Goal: Task Accomplishment & Management: Use online tool/utility

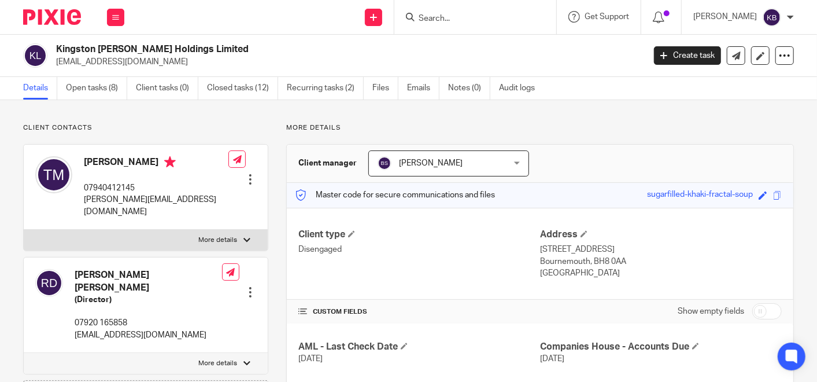
click at [440, 15] on input "Search" at bounding box center [470, 19] width 104 height 10
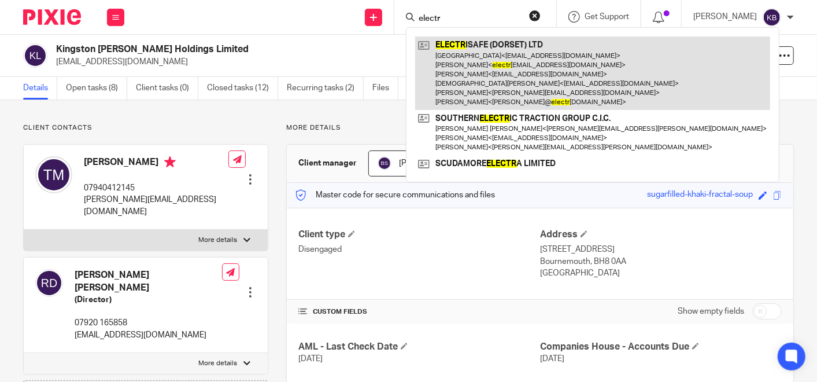
type input "electr"
click at [476, 69] on link at bounding box center [592, 72] width 355 height 73
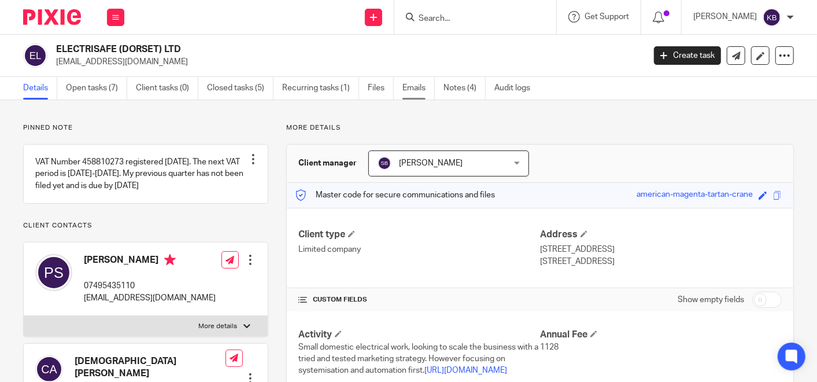
click at [414, 87] on link "Emails" at bounding box center [419, 88] width 32 height 23
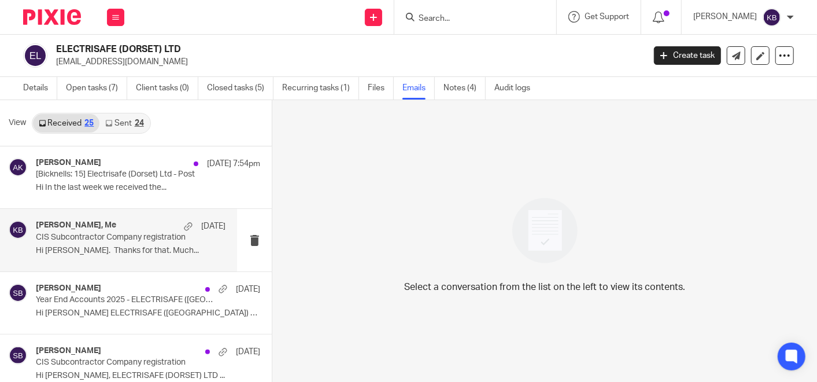
click at [124, 241] on p "CIS Subcontractor Company registration" at bounding box center [112, 238] width 152 height 10
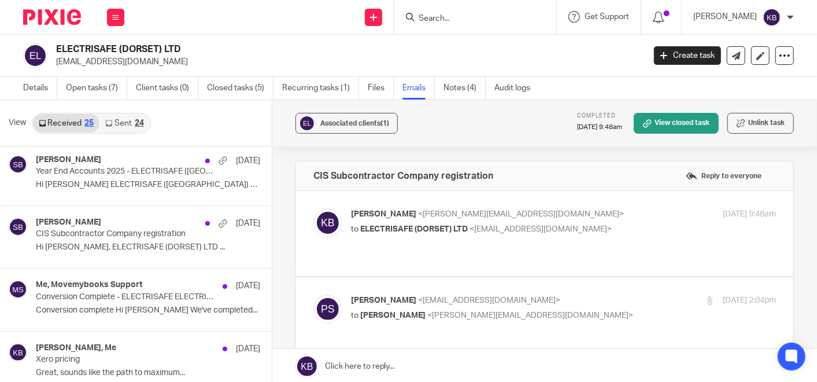
scroll to position [193, 0]
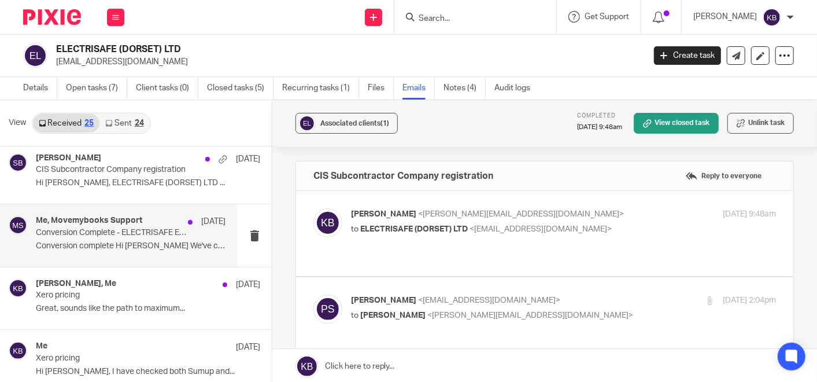
click at [128, 237] on div "Me, Movemybooks Support 30 May Conversion Complete - ELECTRISAFE ELECTRICAL CON…" at bounding box center [131, 235] width 190 height 39
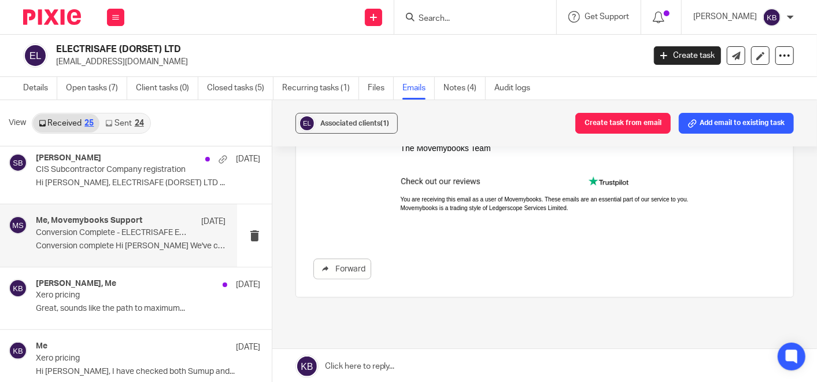
scroll to position [781, 0]
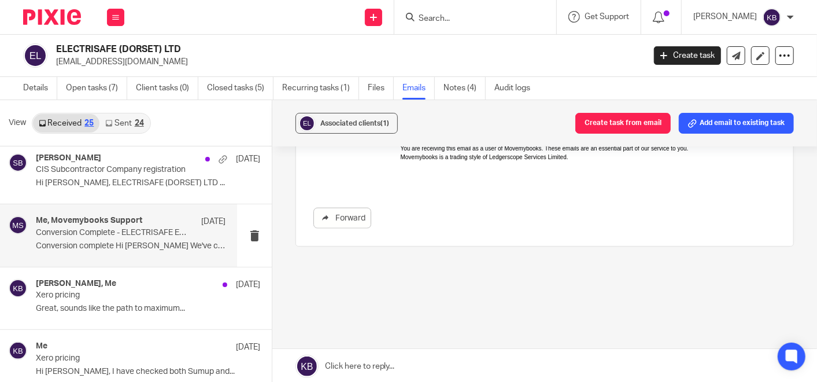
click at [462, 18] on input "Search" at bounding box center [470, 19] width 104 height 10
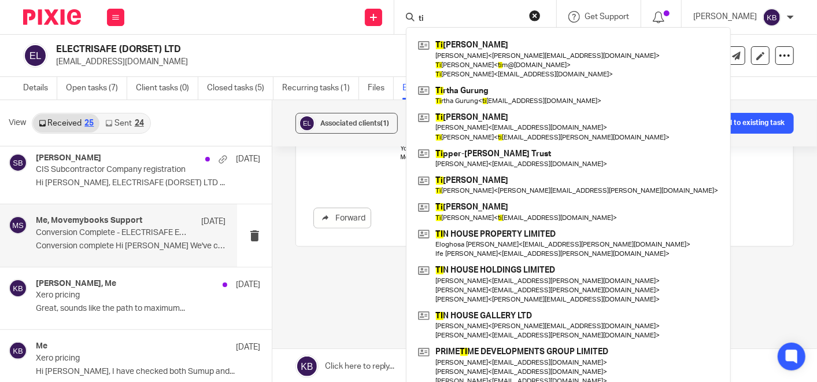
type input "t"
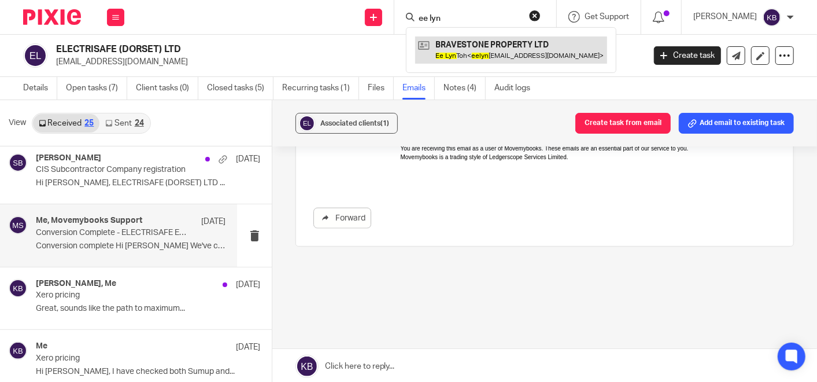
type input "ee lyn"
click at [475, 46] on link at bounding box center [511, 49] width 192 height 27
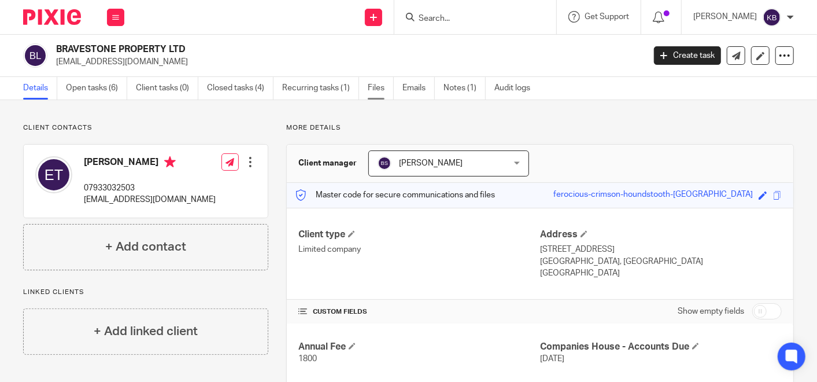
click at [381, 84] on link "Files" at bounding box center [381, 88] width 26 height 23
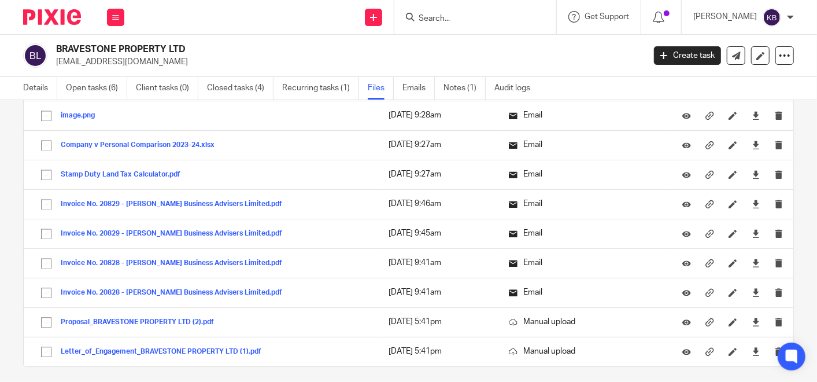
scroll to position [1377, 0]
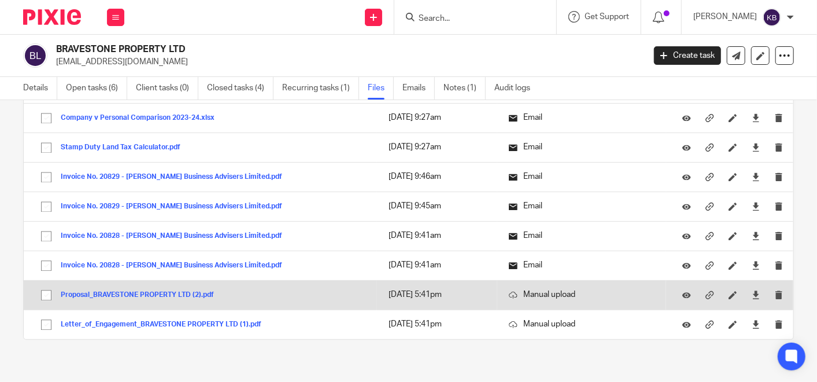
click at [143, 291] on button "Proposal_BRAVESTONE PROPERTY LTD (2).pdf" at bounding box center [142, 295] width 162 height 8
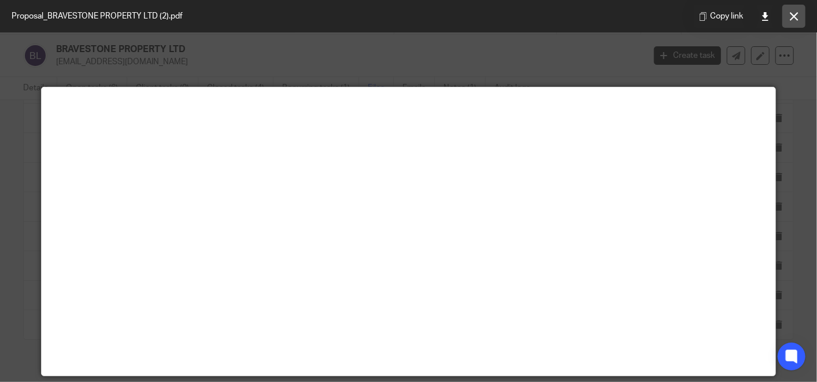
click at [791, 20] on icon at bounding box center [794, 16] width 9 height 9
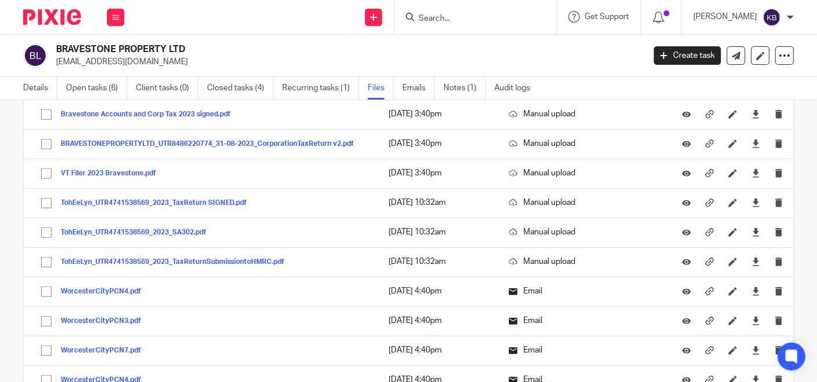
scroll to position [707, 0]
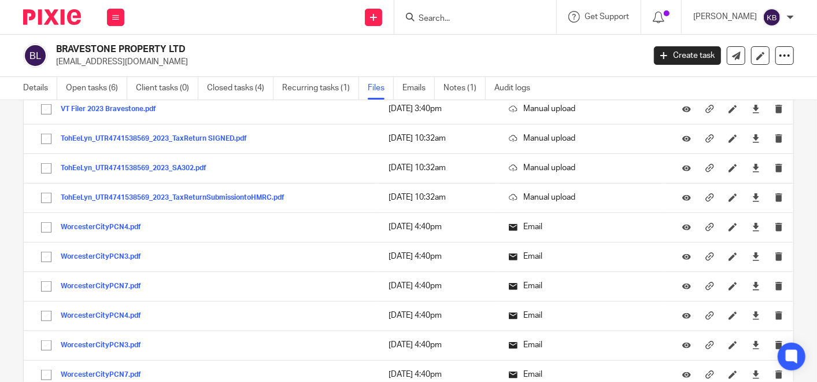
click at [457, 20] on input "Search" at bounding box center [470, 19] width 104 height 10
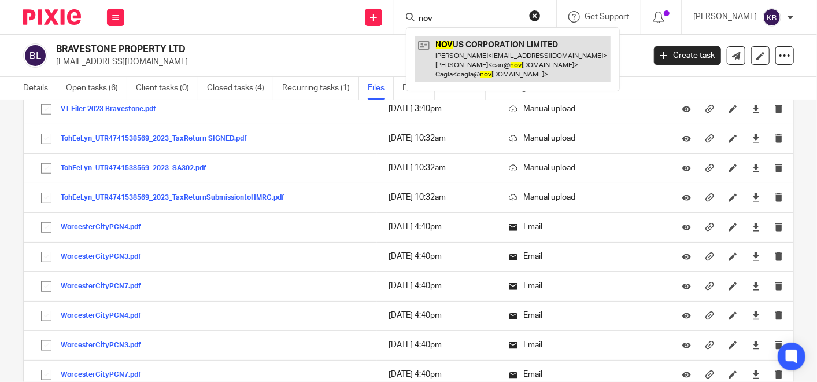
type input "nov"
click at [467, 57] on link at bounding box center [512, 59] width 195 height 46
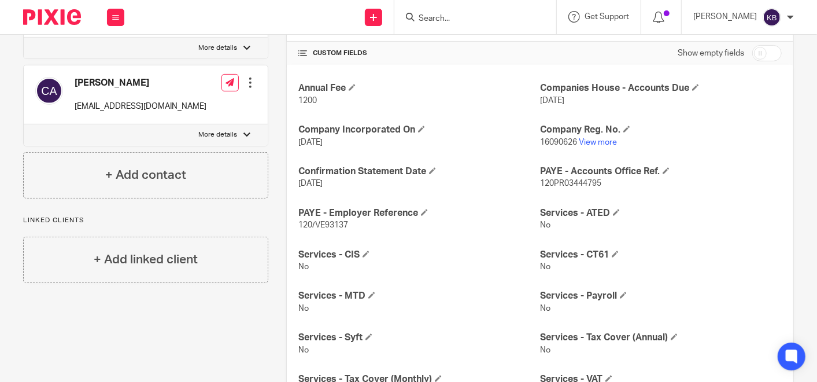
scroll to position [211, 0]
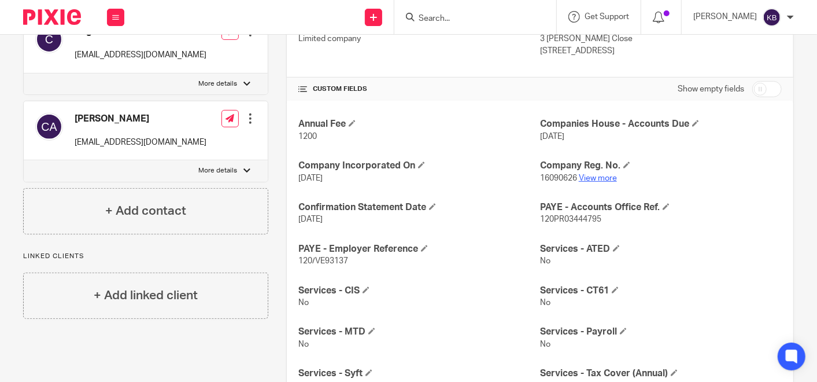
click at [596, 176] on link "View more" at bounding box center [598, 178] width 38 height 8
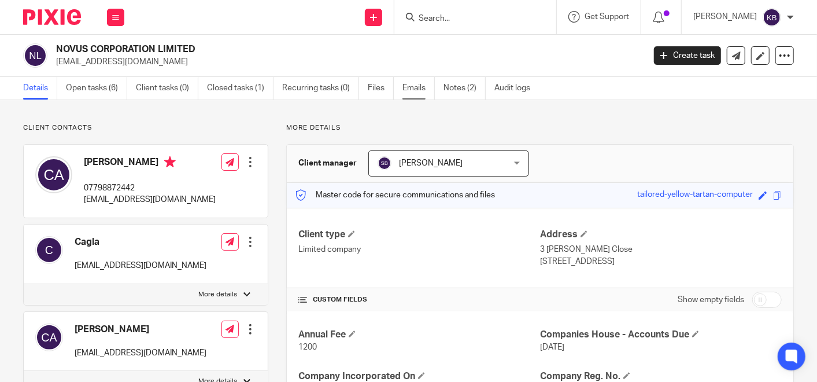
click at [416, 87] on link "Emails" at bounding box center [419, 88] width 32 height 23
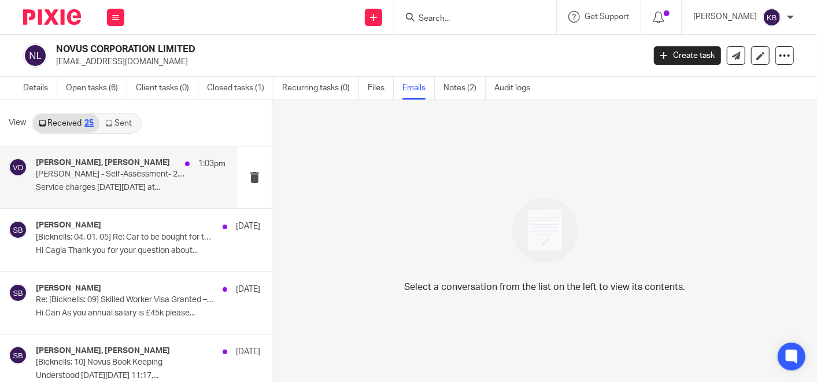
click at [125, 165] on h4 "[PERSON_NAME], [PERSON_NAME]" at bounding box center [103, 163] width 134 height 10
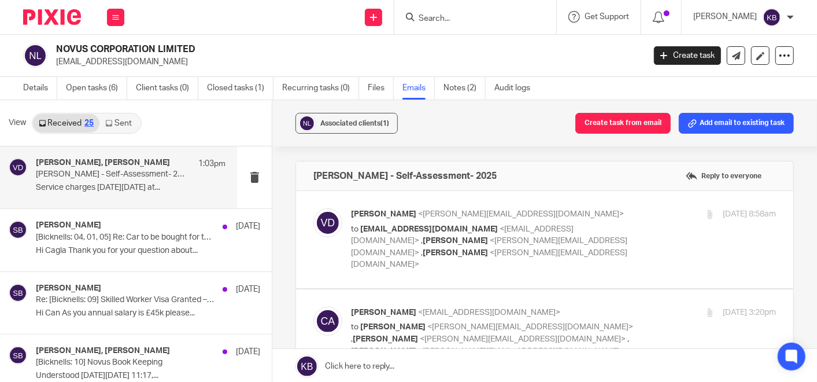
click at [372, 208] on p "Vanmala Dukhande <vanmala@bicknells.net>" at bounding box center [492, 214] width 283 height 12
checkbox input "true"
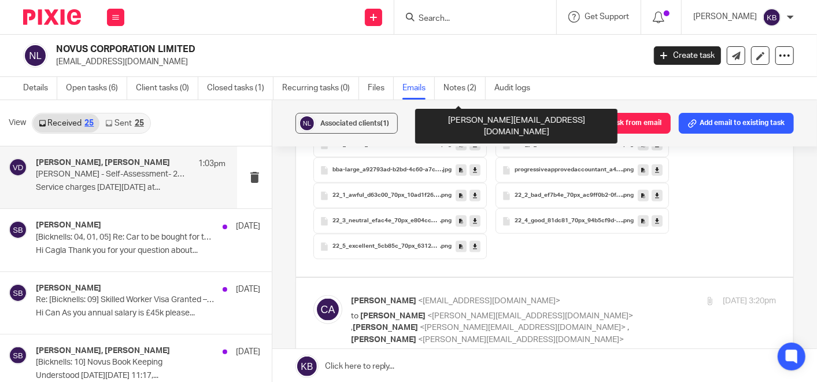
scroll to position [835, 0]
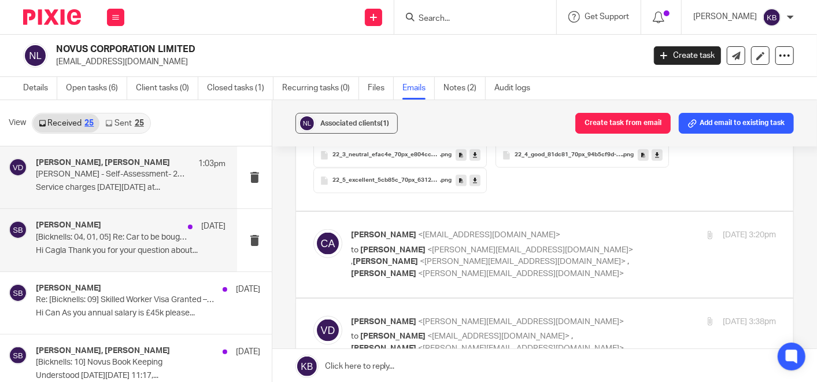
click at [110, 249] on p "Hi Cagla Thank you for your question about..." at bounding box center [131, 251] width 190 height 10
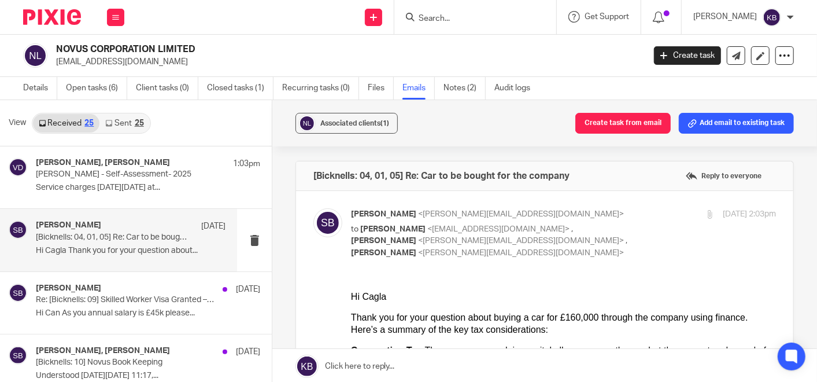
scroll to position [0, 0]
click at [443, 17] on input "Search" at bounding box center [470, 19] width 104 height 10
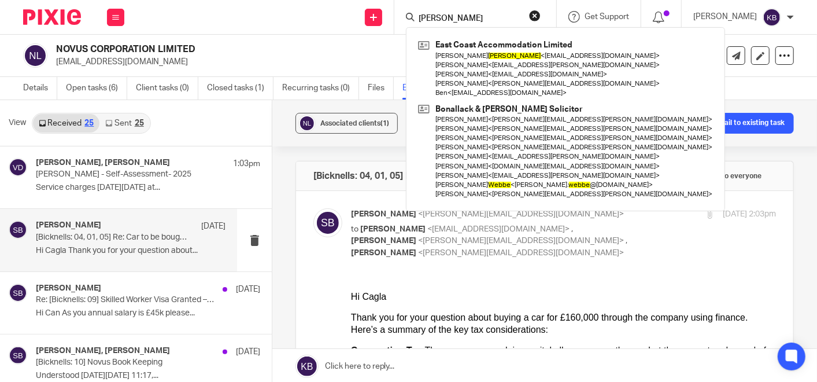
type input "webber"
click at [304, 49] on h2 "NOVUS CORPORATION LIMITED" at bounding box center [288, 49] width 464 height 12
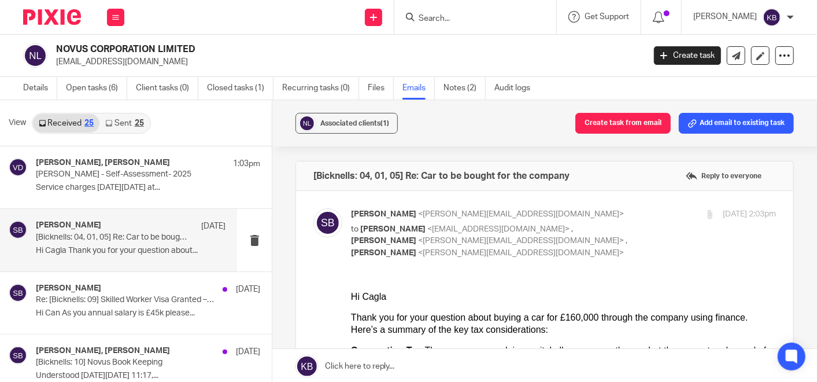
click at [442, 18] on input "Search" at bounding box center [470, 19] width 104 height 10
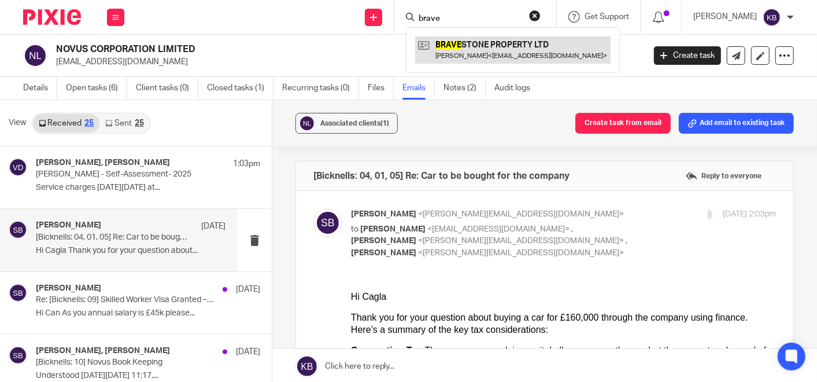
type input "brave"
click at [487, 46] on link at bounding box center [512, 49] width 195 height 27
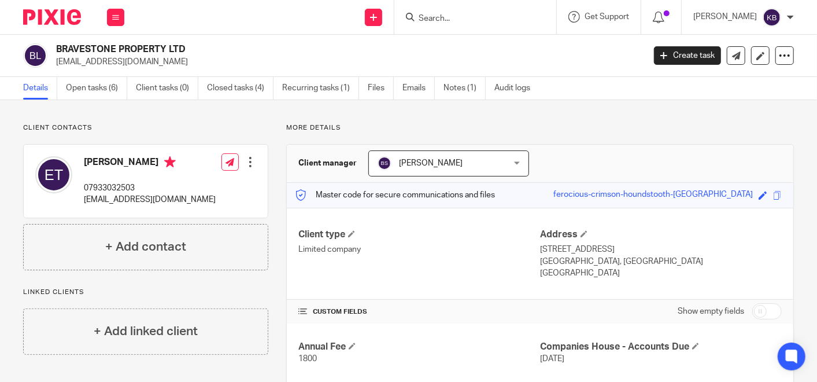
click at [455, 17] on input "Search" at bounding box center [470, 19] width 104 height 10
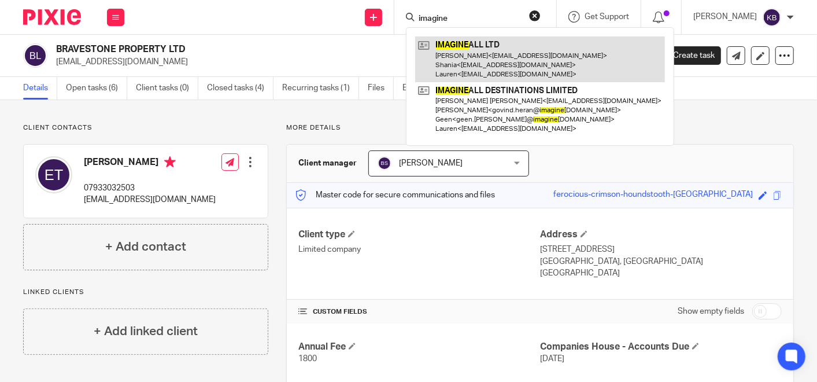
type input "imagine"
click at [481, 64] on link at bounding box center [540, 59] width 250 height 46
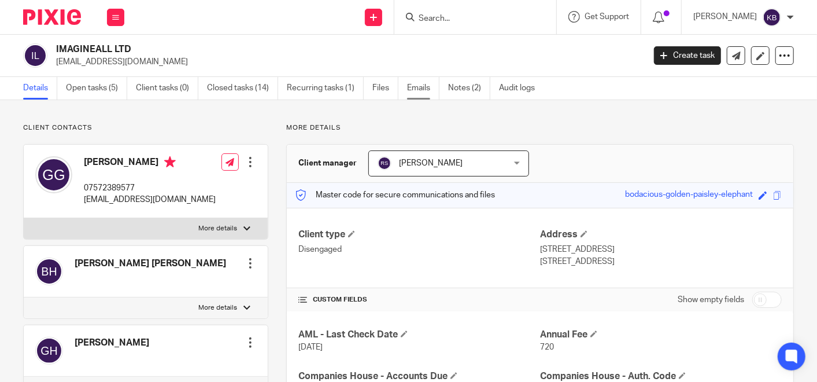
click at [418, 84] on link "Emails" at bounding box center [423, 88] width 32 height 23
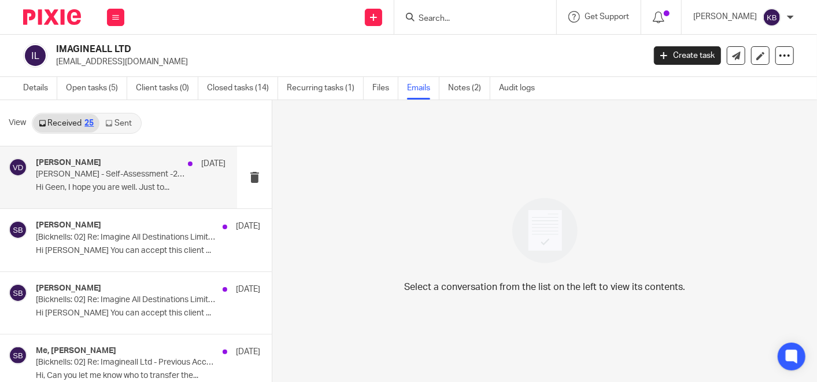
click at [120, 185] on p "Hi Geen, I hope you are well. Just to..." at bounding box center [131, 188] width 190 height 10
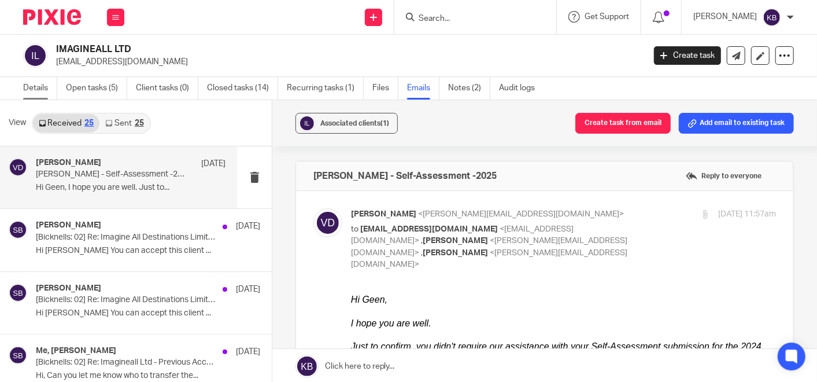
click at [29, 86] on link "Details" at bounding box center [40, 88] width 34 height 23
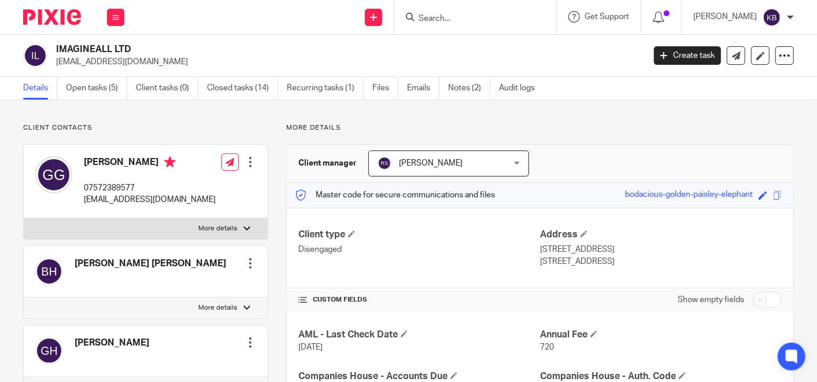
click at [444, 14] on input "Search" at bounding box center [470, 19] width 104 height 10
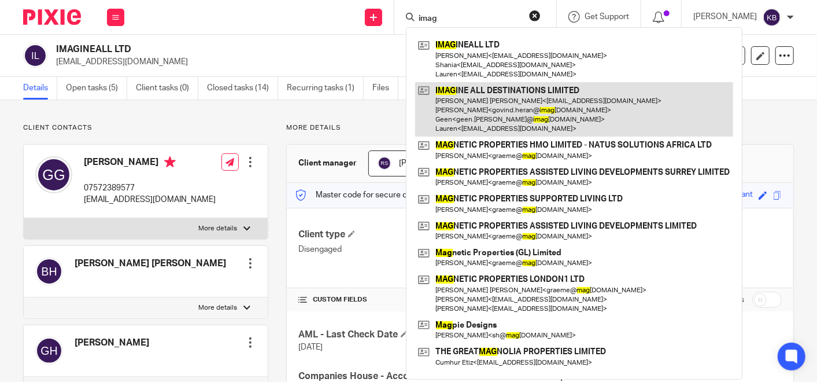
type input "imag"
click at [470, 111] on link at bounding box center [574, 109] width 318 height 55
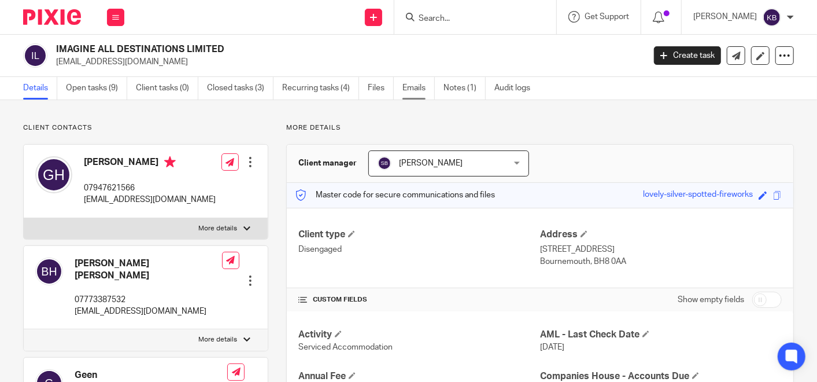
click at [410, 86] on link "Emails" at bounding box center [419, 88] width 32 height 23
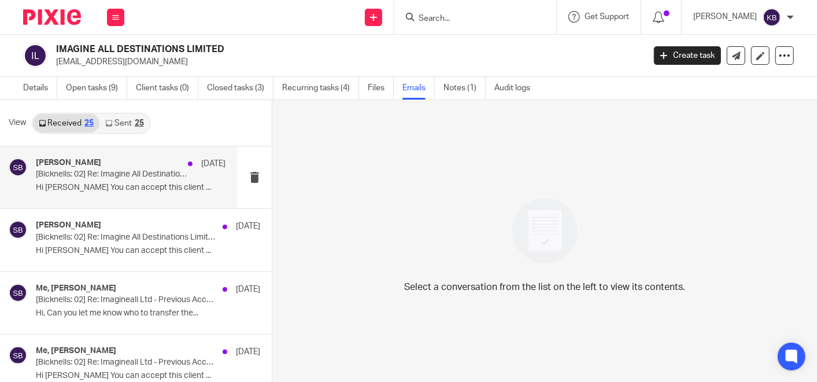
click at [124, 180] on div "[PERSON_NAME] [DATE] [[PERSON_NAME]: 02] Re: Imagine All Destinations Limited -…" at bounding box center [131, 177] width 190 height 39
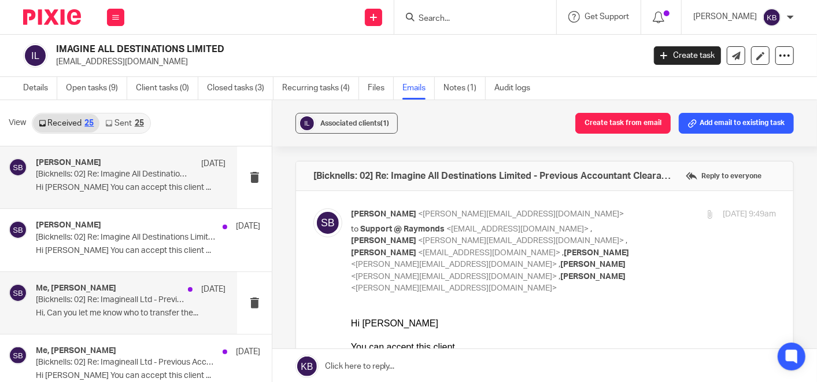
click at [98, 305] on div "Me, Steve Bicknell 8 Aug [Bicknells: 02] Re: Imagineall Ltd - Previous Accounta…" at bounding box center [131, 302] width 190 height 39
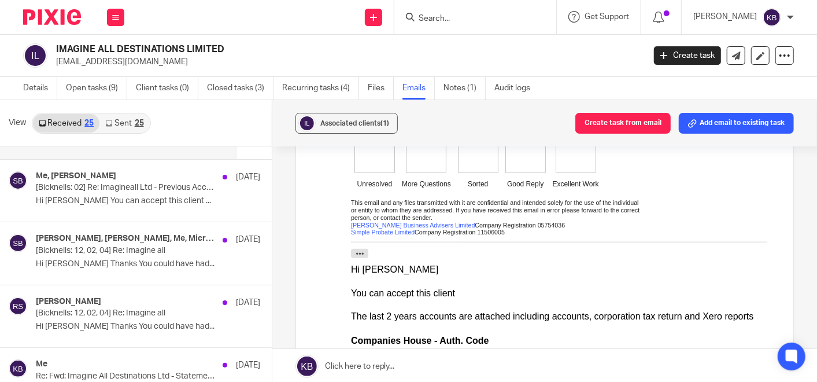
scroll to position [193, 0]
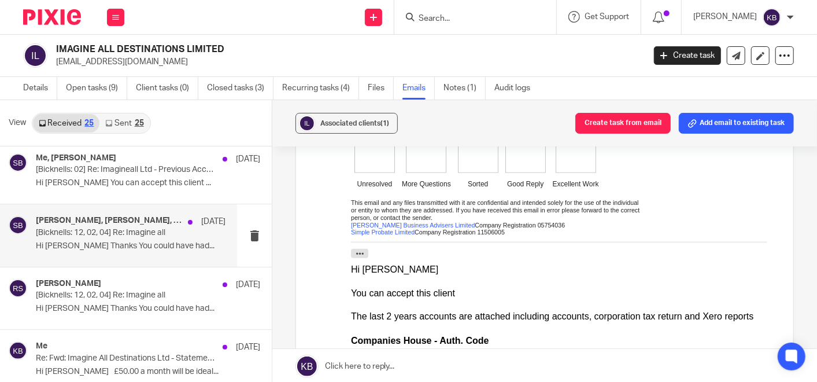
click at [119, 241] on p "Hi Geen Thanks You could have had..." at bounding box center [131, 246] width 190 height 10
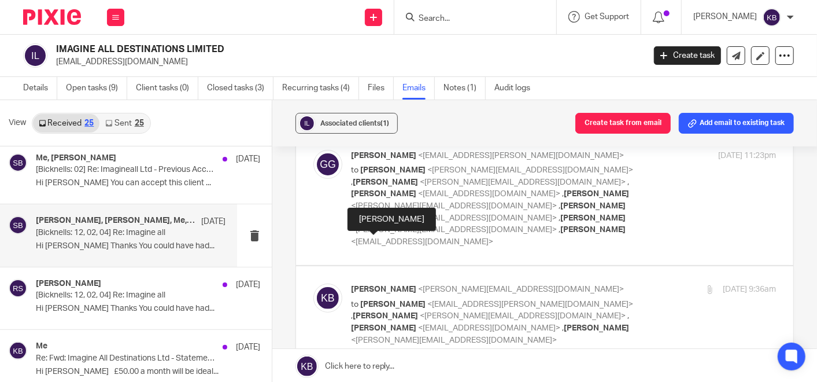
click at [392, 285] on span "[PERSON_NAME]" at bounding box center [383, 289] width 65 height 8
checkbox input "true"
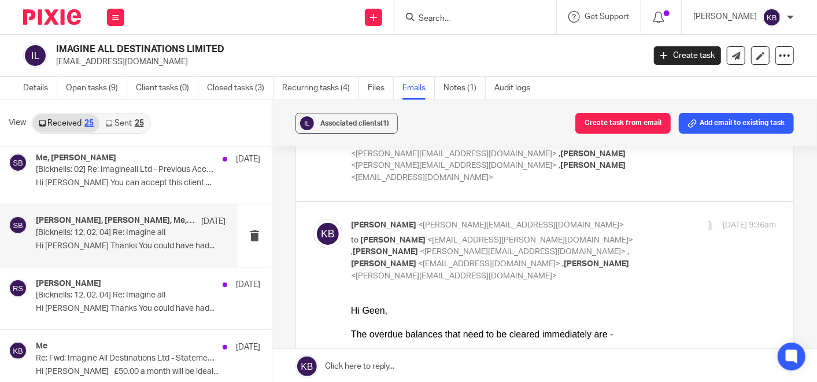
scroll to position [321, 0]
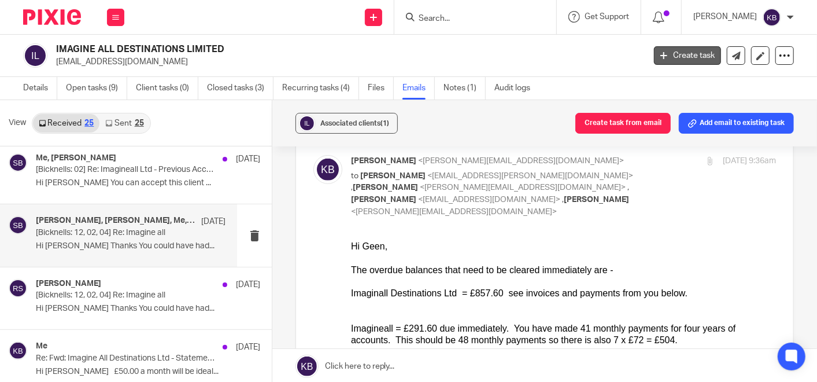
click at [672, 51] on link "Create task" at bounding box center [687, 55] width 67 height 19
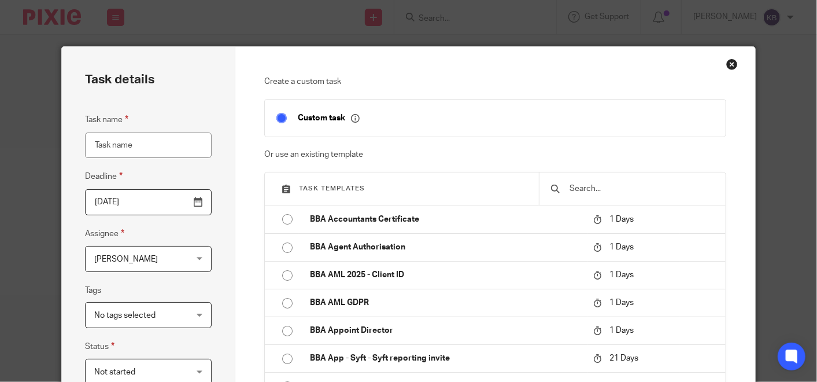
click at [606, 190] on input "text" at bounding box center [642, 188] width 146 height 13
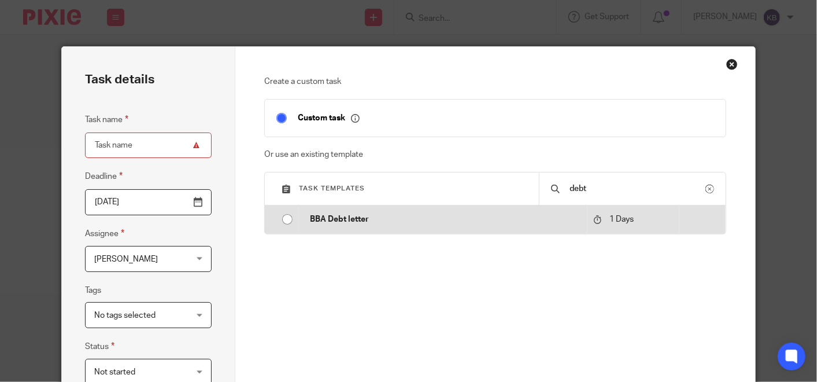
type input "debt"
click at [320, 219] on p "BBA Debt letter" at bounding box center [446, 219] width 272 height 12
type input "2025-08-27"
type input "BBA Debt letter"
checkbox input "false"
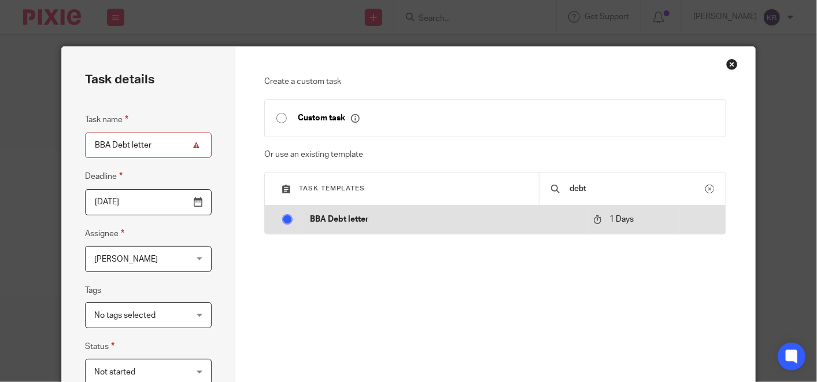
radio input "true"
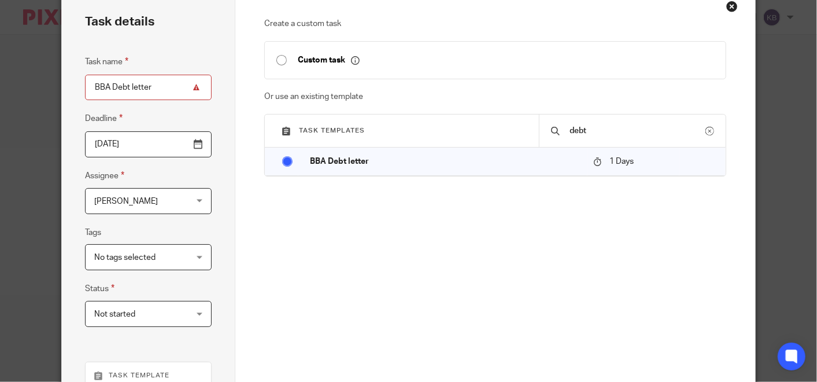
scroll to position [257, 0]
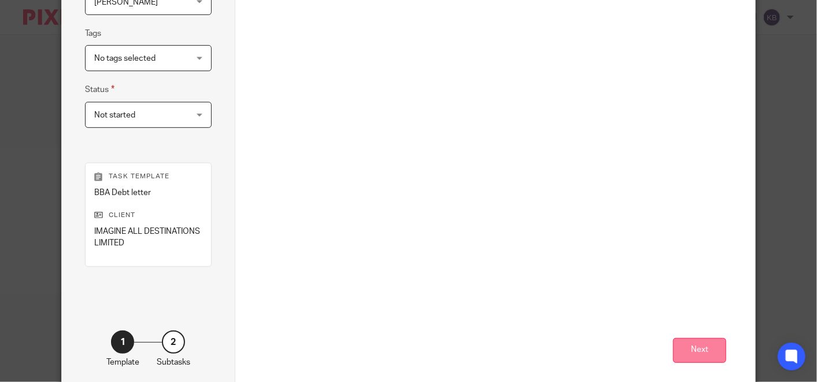
click at [697, 348] on button "Next" at bounding box center [699, 350] width 53 height 25
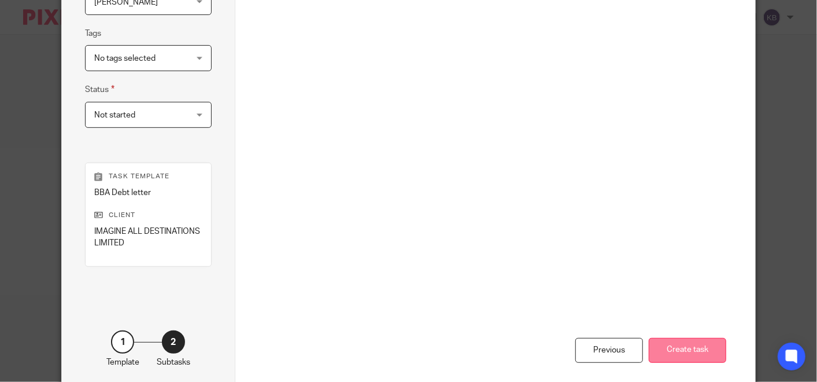
click at [663, 346] on button "Create task" at bounding box center [688, 350] width 78 height 25
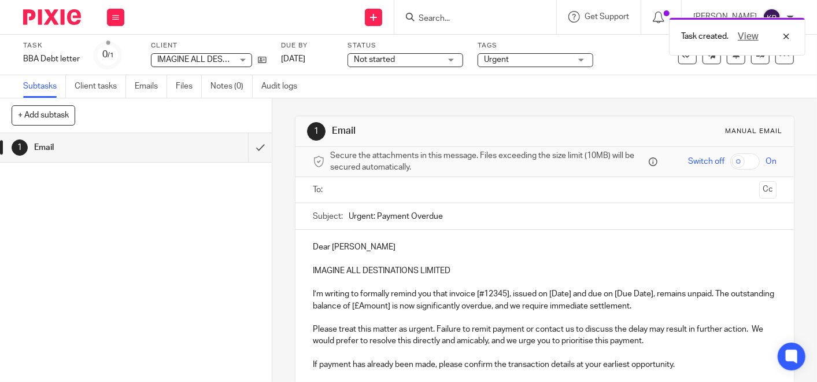
click at [363, 188] on input "text" at bounding box center [544, 189] width 420 height 13
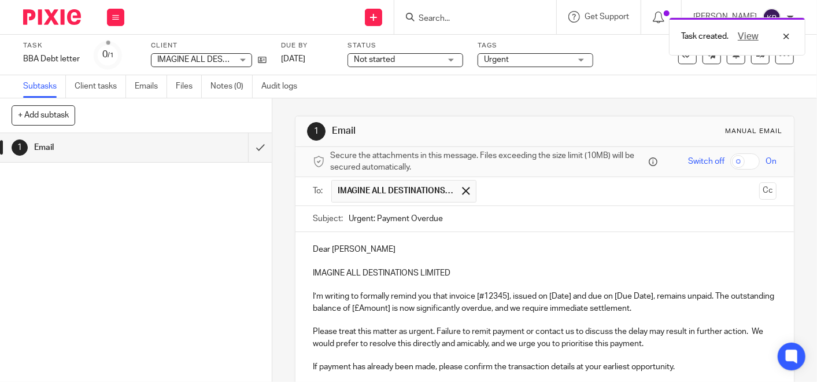
click at [490, 190] on input "text" at bounding box center [618, 191] width 272 height 23
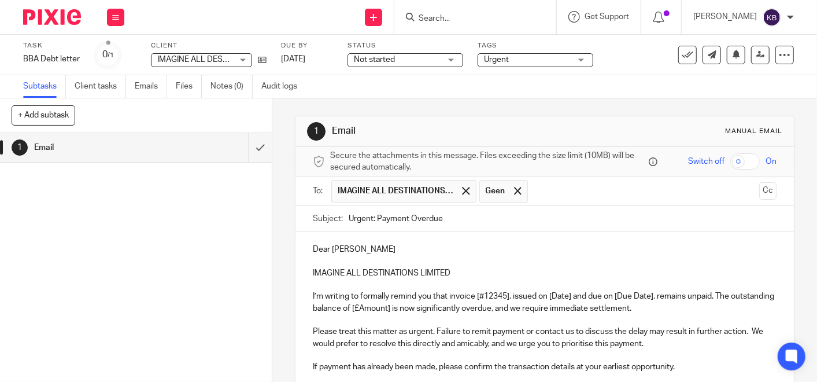
click at [366, 248] on p "Dear Govind" at bounding box center [545, 249] width 464 height 12
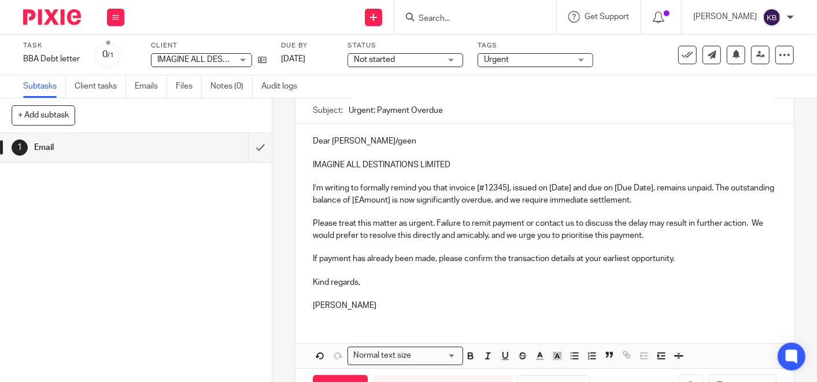
scroll to position [128, 0]
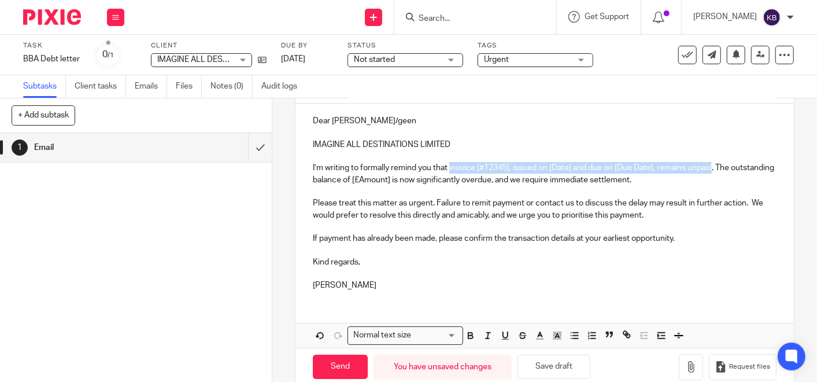
drag, startPoint x: 447, startPoint y: 167, endPoint x: 711, endPoint y: 168, distance: 264.3
click at [711, 167] on p "I’m writing to formally remind you that invoice [#12345], issued on [Date] and …" at bounding box center [545, 174] width 464 height 24
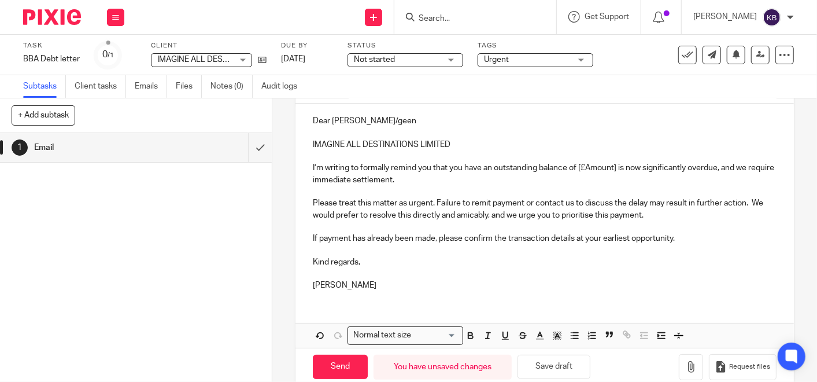
click at [577, 165] on p "I’m writing to formally remind you that you have an outstanding balance of [£Am…" at bounding box center [545, 174] width 464 height 24
click at [447, 182] on p "I’m writing to formally remind you that you have an outstanding balance of £857…" at bounding box center [545, 174] width 464 height 24
click at [335, 359] on input "Send" at bounding box center [340, 367] width 55 height 25
type input "Sent"
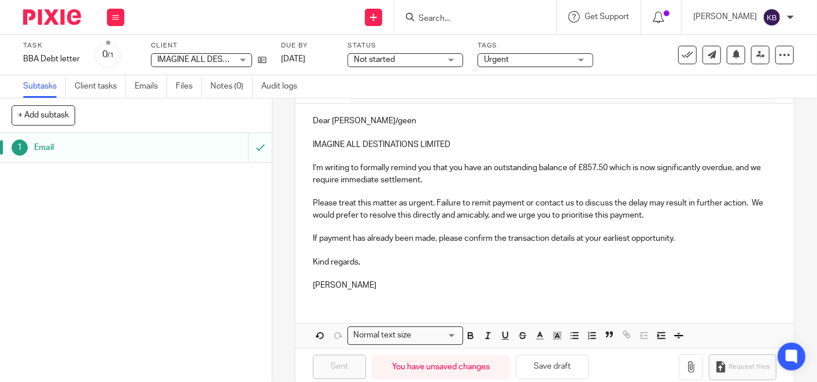
click at [445, 15] on input "Search" at bounding box center [470, 19] width 104 height 10
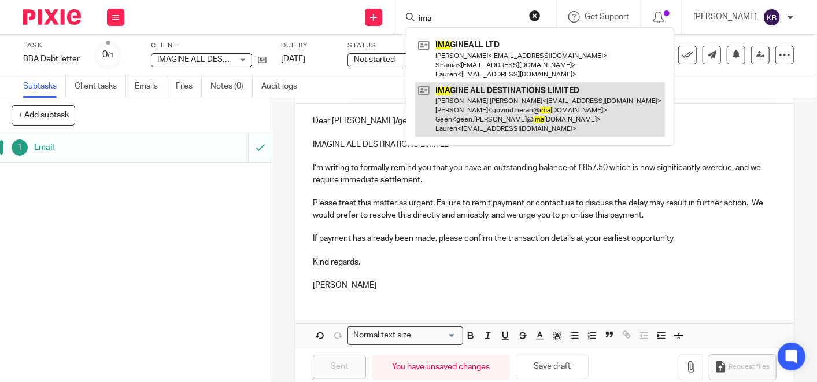
type input "ima"
click at [463, 113] on link at bounding box center [540, 109] width 250 height 55
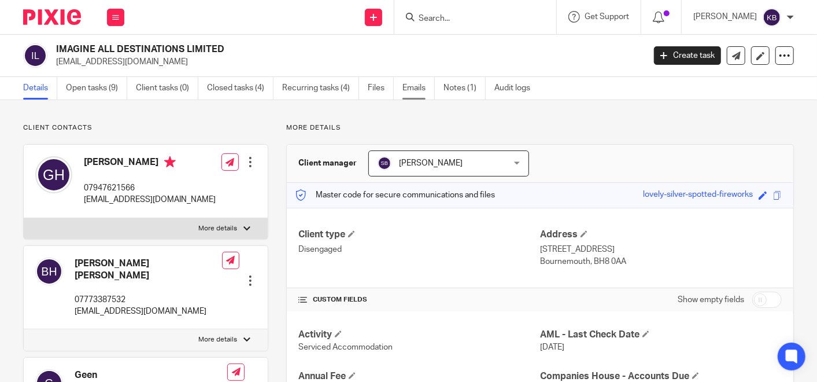
click at [418, 86] on link "Emails" at bounding box center [419, 88] width 32 height 23
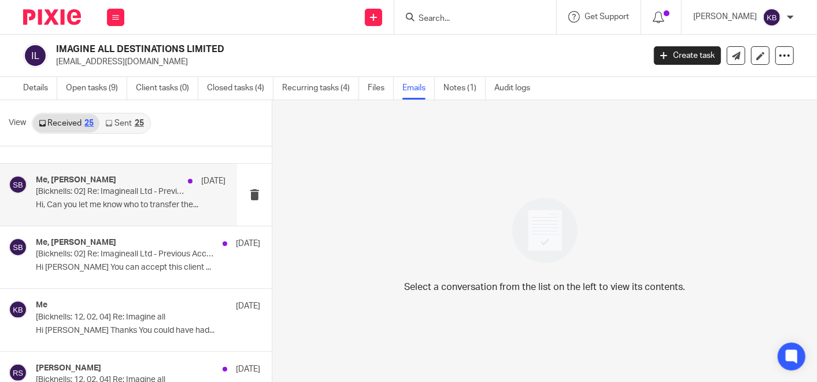
scroll to position [128, 0]
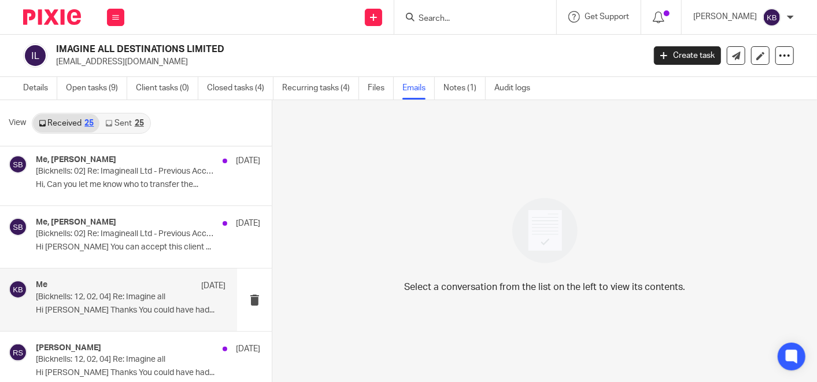
click at [105, 300] on p "[Bicknells: 12, 02, 04] Re: Imagine all" at bounding box center [112, 297] width 152 height 10
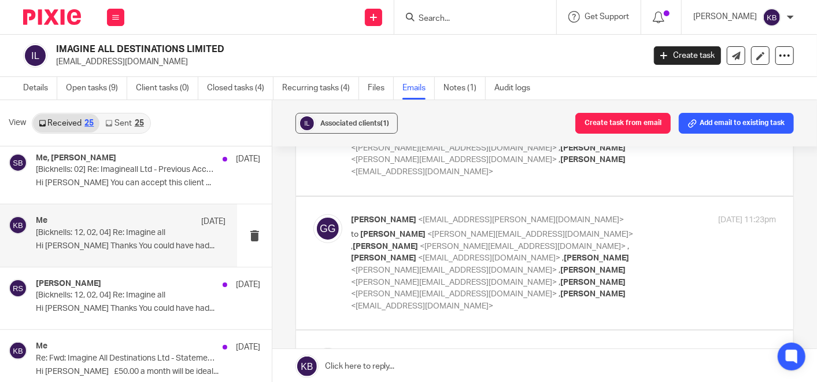
click at [459, 230] on span "<steve@bicknells.net>" at bounding box center [530, 234] width 206 height 8
checkbox input "true"
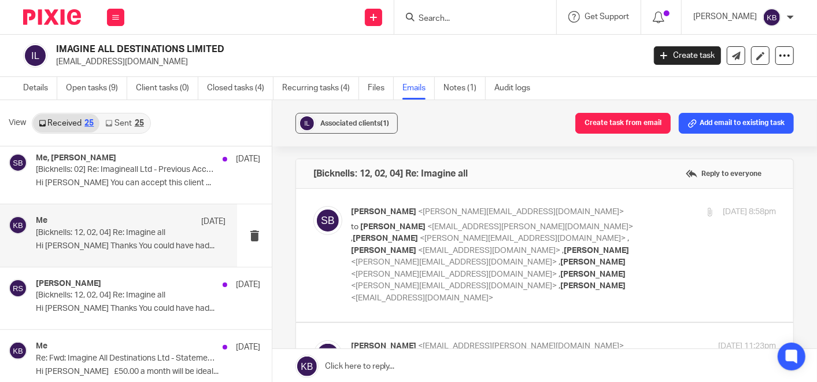
scroll to position [0, 0]
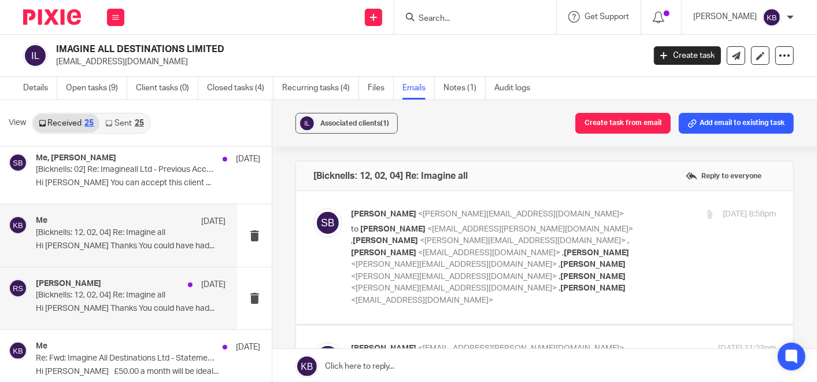
click at [86, 298] on p "[Bicknells: 12, 02, 04] Re: Imagine all" at bounding box center [112, 295] width 152 height 10
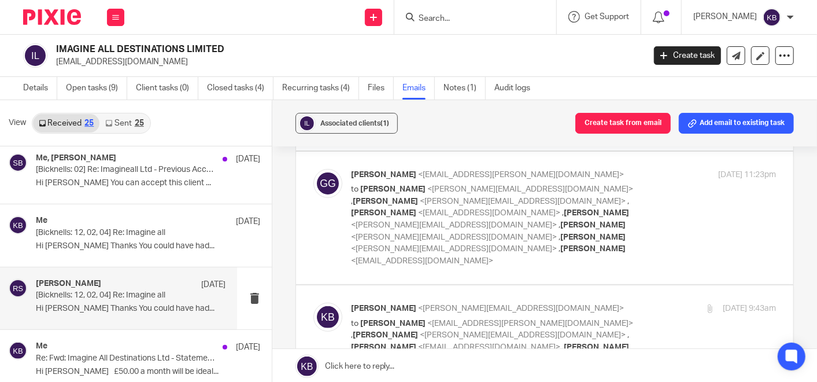
scroll to position [193, 0]
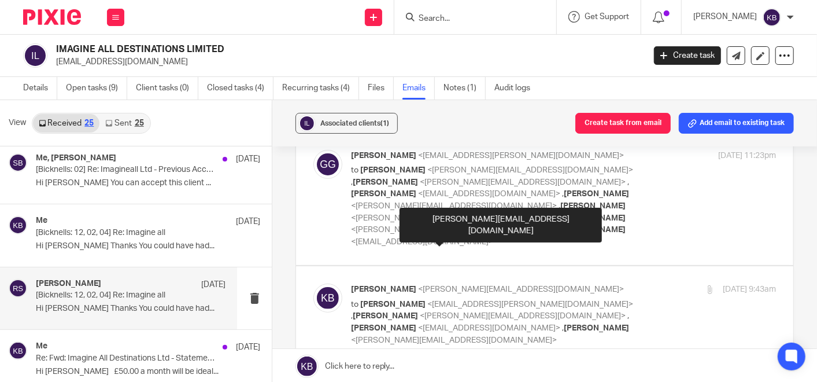
click at [456, 285] on span "<kate@bicknells.net>" at bounding box center [521, 289] width 206 height 8
checkbox input "true"
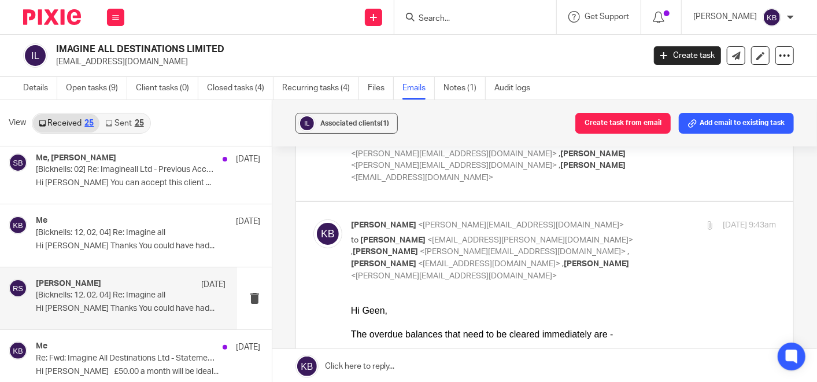
scroll to position [321, 0]
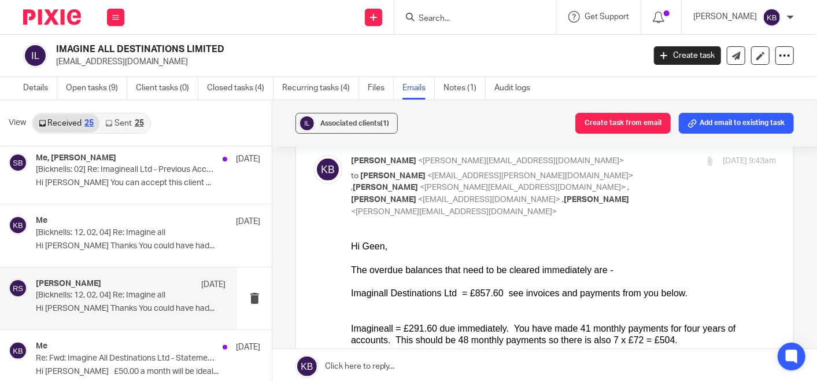
click at [447, 16] on input "Search" at bounding box center [470, 19] width 104 height 10
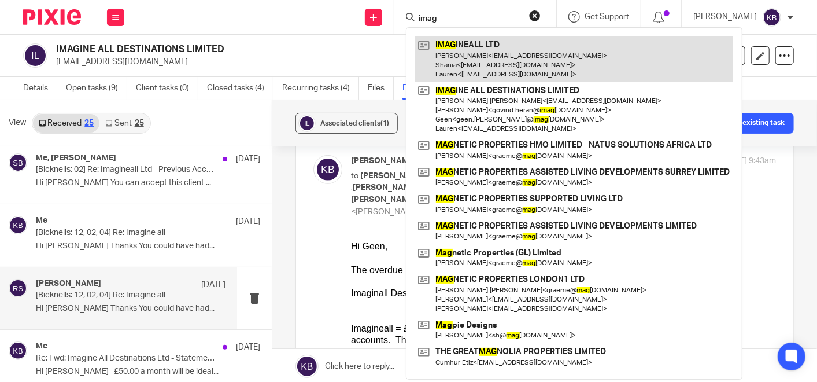
type input "imag"
click at [463, 52] on link at bounding box center [574, 59] width 318 height 46
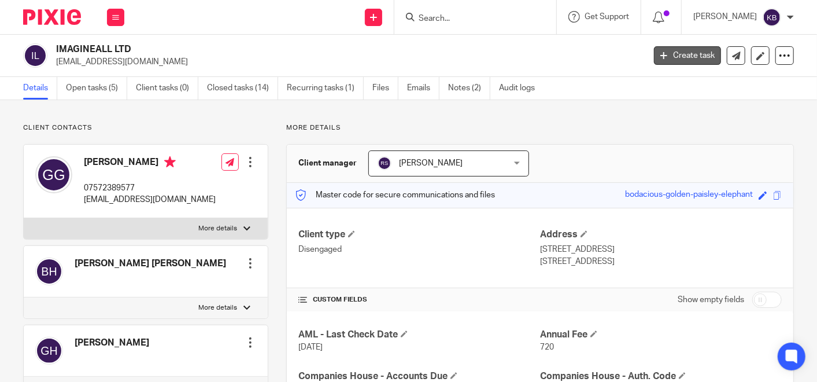
click at [688, 49] on link "Create task" at bounding box center [687, 55] width 67 height 19
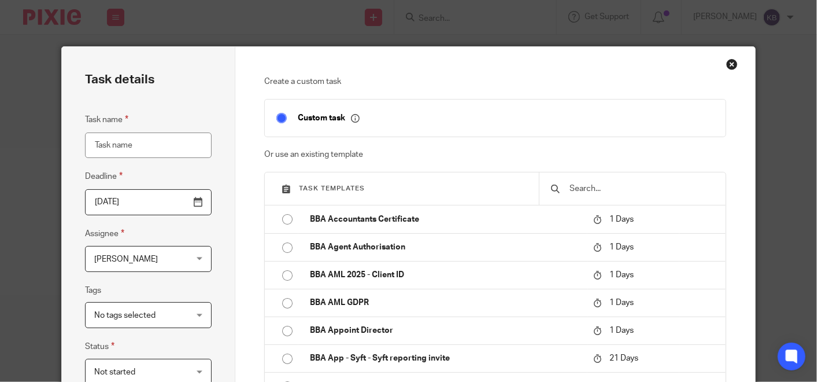
click at [583, 187] on input "text" at bounding box center [642, 188] width 146 height 13
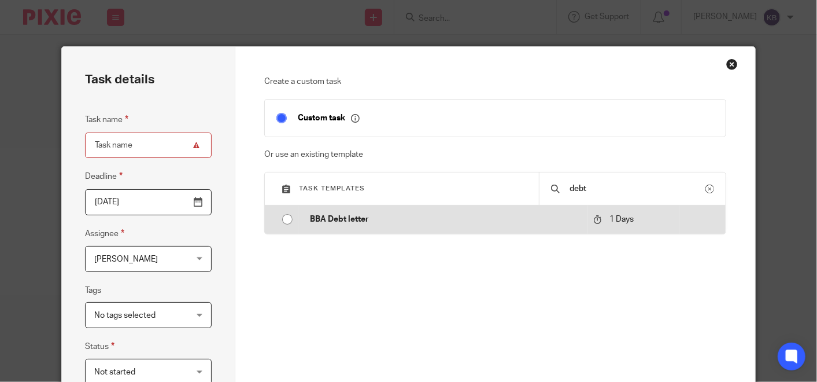
type input "debt"
click at [365, 220] on p "BBA Debt letter" at bounding box center [446, 219] width 272 height 12
type input "2025-08-27"
type input "BBA Debt letter"
checkbox input "false"
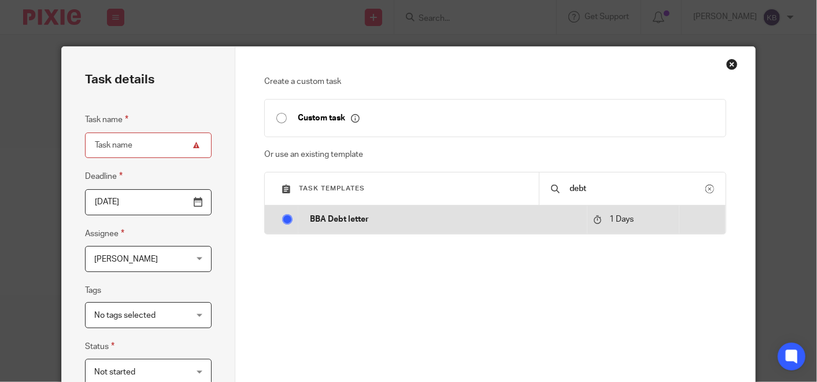
radio input "true"
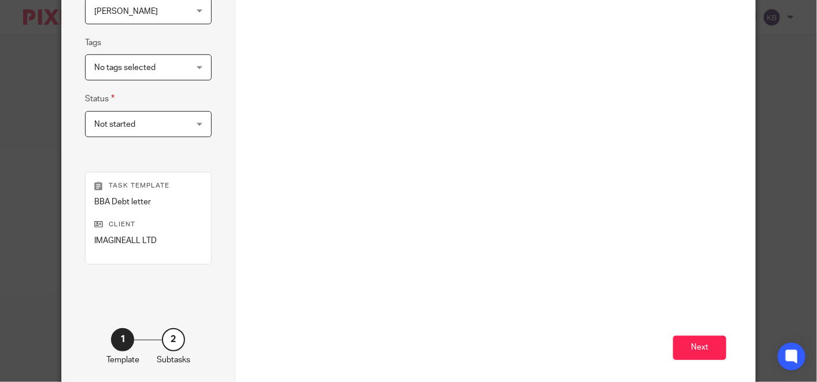
scroll to position [301, 0]
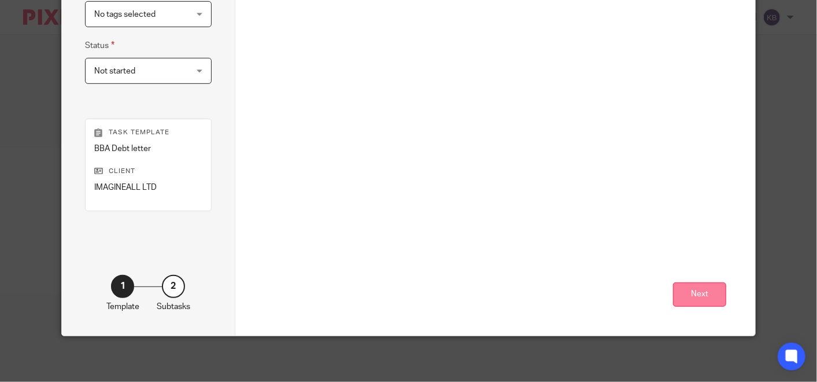
click at [697, 296] on button "Next" at bounding box center [699, 294] width 53 height 25
click at [684, 293] on button "Create task" at bounding box center [688, 294] width 78 height 25
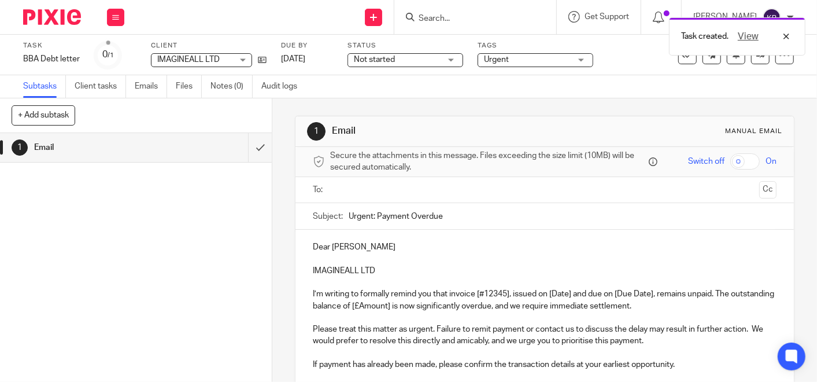
click at [358, 190] on input "text" at bounding box center [544, 189] width 420 height 13
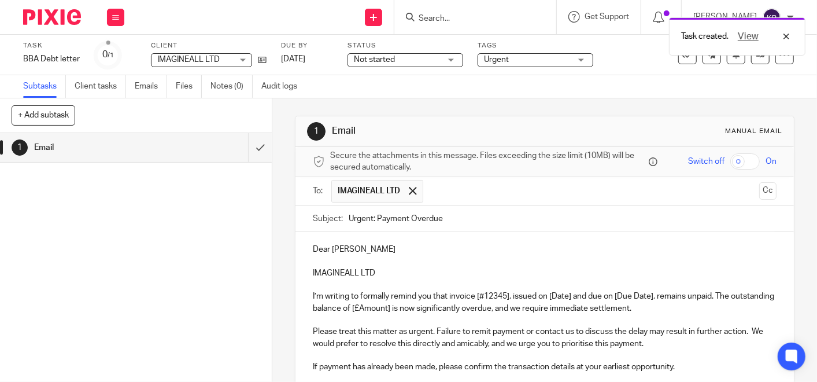
click at [436, 194] on input "text" at bounding box center [592, 191] width 326 height 23
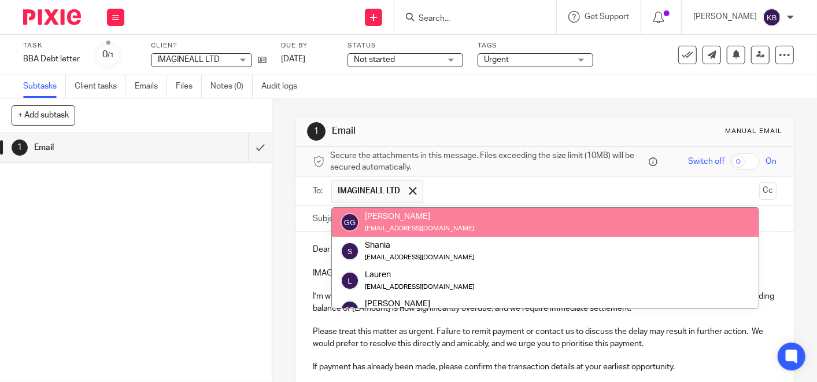
click at [467, 186] on input "text" at bounding box center [592, 191] width 326 height 23
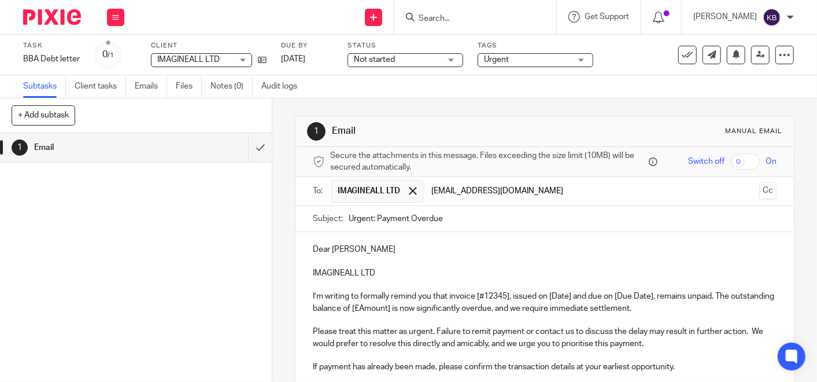
type input "[EMAIL_ADDRESS][DOMAIN_NAME]"
click at [361, 248] on p "Dear [PERSON_NAME]" at bounding box center [545, 249] width 464 height 12
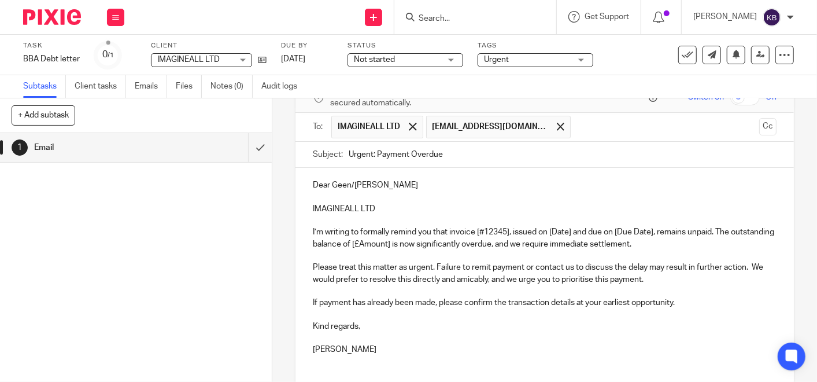
click at [446, 231] on p "I’m writing to formally remind you that invoice [#12345], issued on [Date] and …" at bounding box center [545, 238] width 464 height 24
click at [577, 233] on p "I’m writing to formally remind you that you have an outstanding balance of [£Am…" at bounding box center [545, 238] width 464 height 24
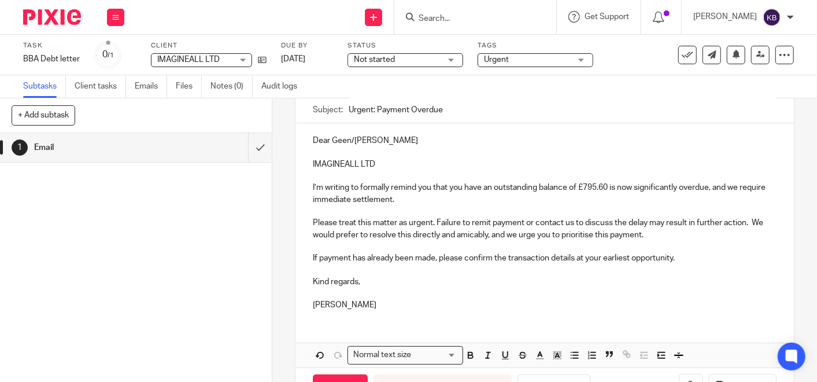
scroll to position [128, 0]
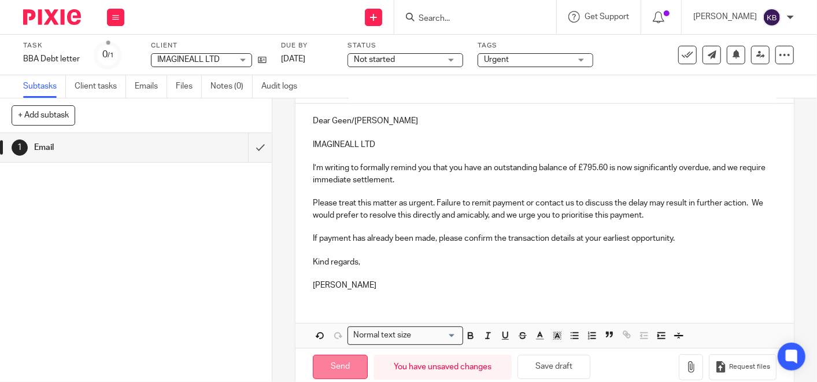
click at [337, 363] on input "Send" at bounding box center [340, 367] width 55 height 25
type input "Sent"
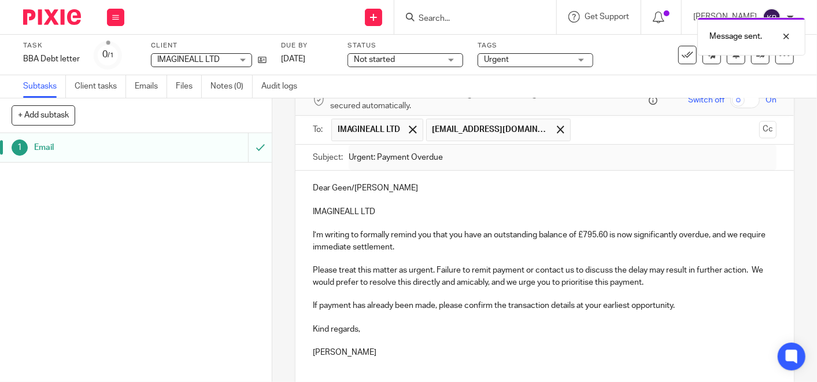
scroll to position [0, 0]
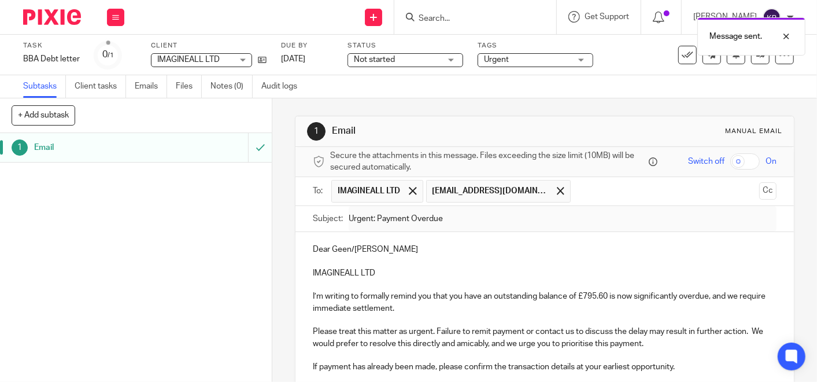
click at [454, 17] on div "Message sent." at bounding box center [607, 34] width 397 height 44
click at [442, 19] on div "Message sent." at bounding box center [607, 34] width 397 height 44
click at [436, 15] on input "Search" at bounding box center [470, 19] width 104 height 10
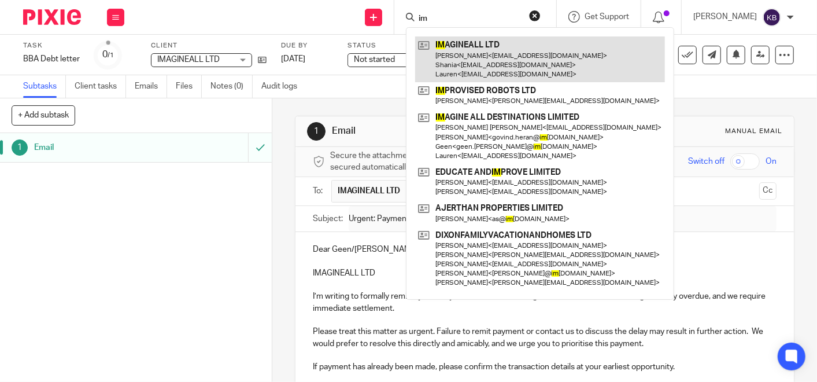
type input "im"
click at [478, 55] on link at bounding box center [540, 59] width 250 height 46
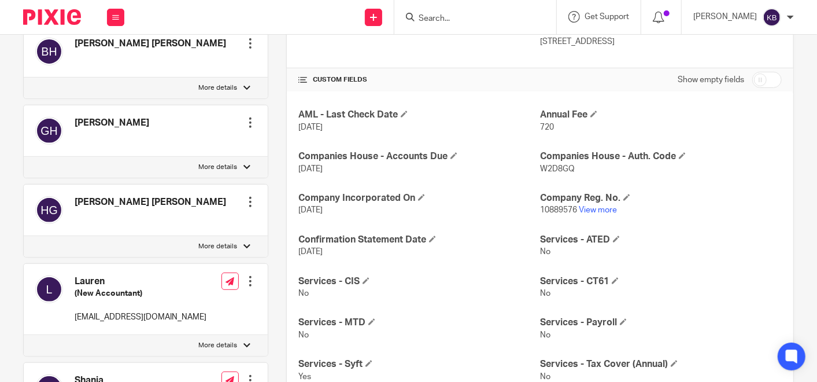
scroll to position [257, 0]
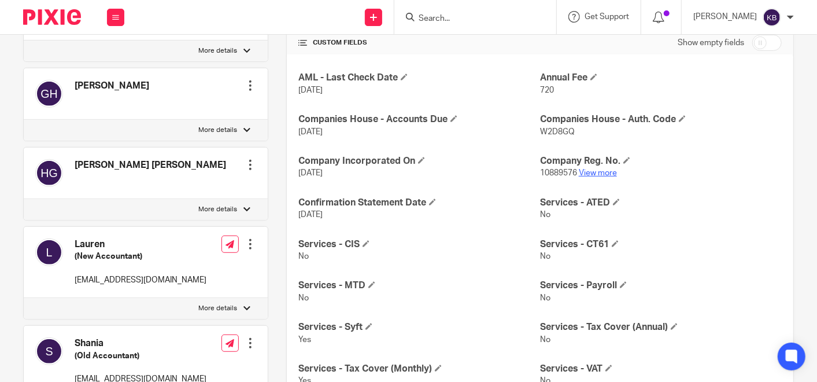
click at [589, 169] on link "View more" at bounding box center [598, 173] width 38 height 8
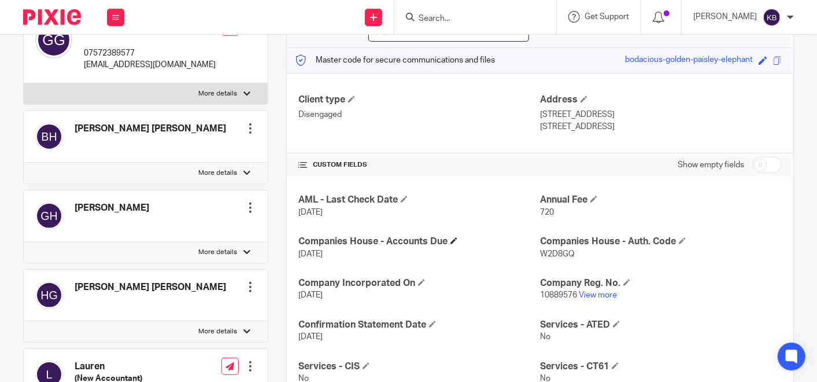
scroll to position [0, 0]
